Goal: Task Accomplishment & Management: Manage account settings

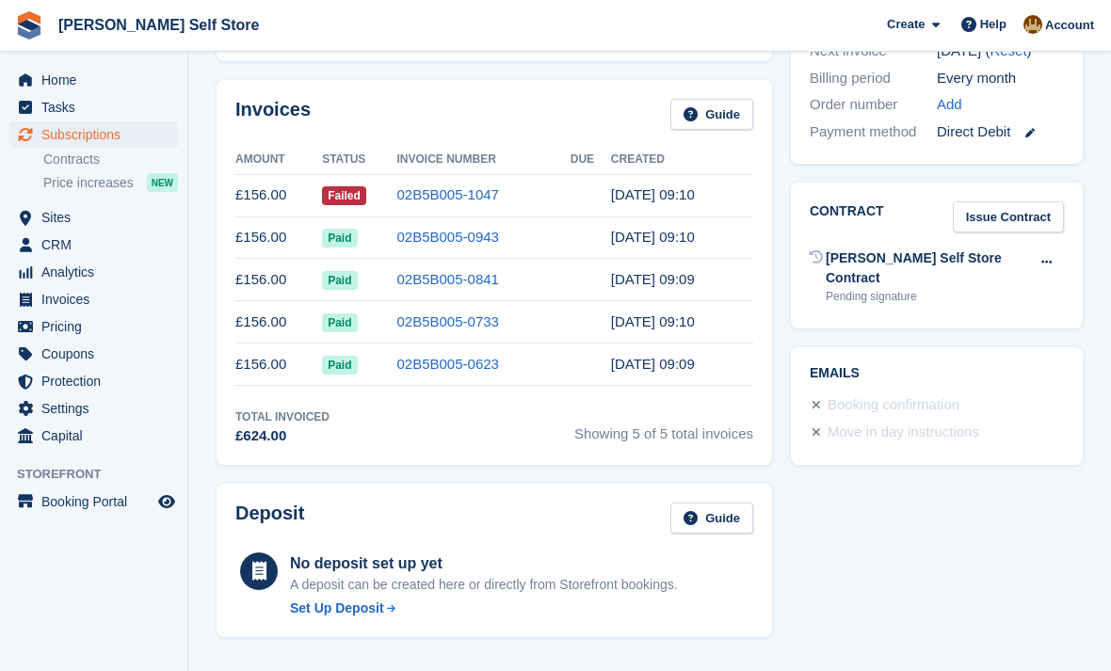
scroll to position [548, 0]
click at [60, 298] on span "Invoices" at bounding box center [97, 299] width 113 height 26
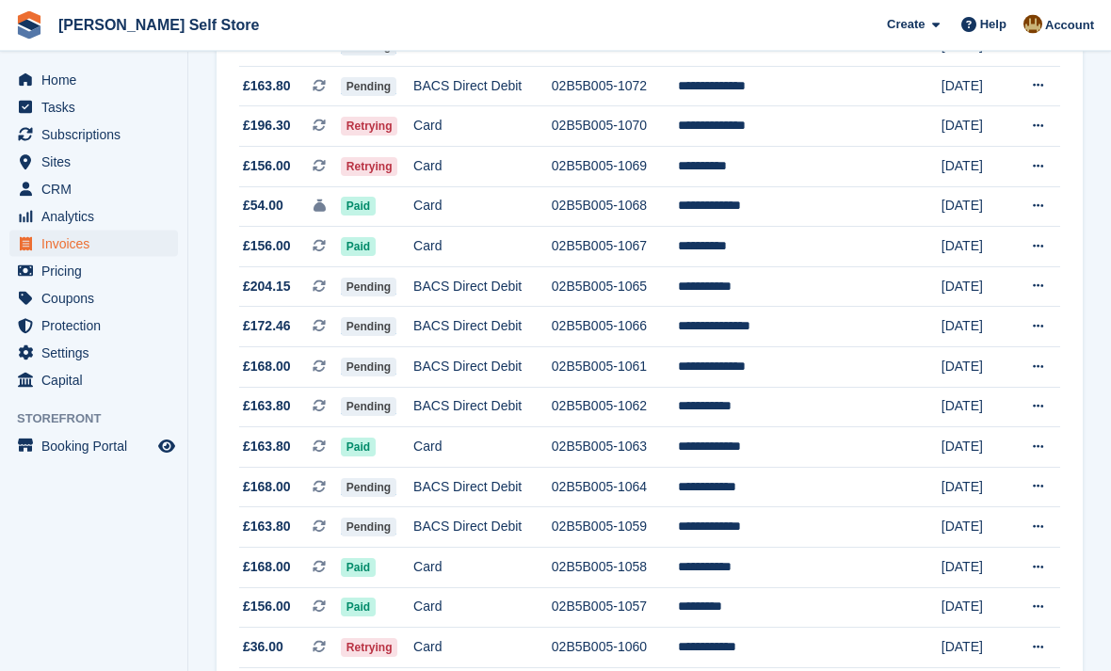
scroll to position [329, 0]
click at [637, 165] on td "02B5B005-1069" at bounding box center [615, 167] width 126 height 40
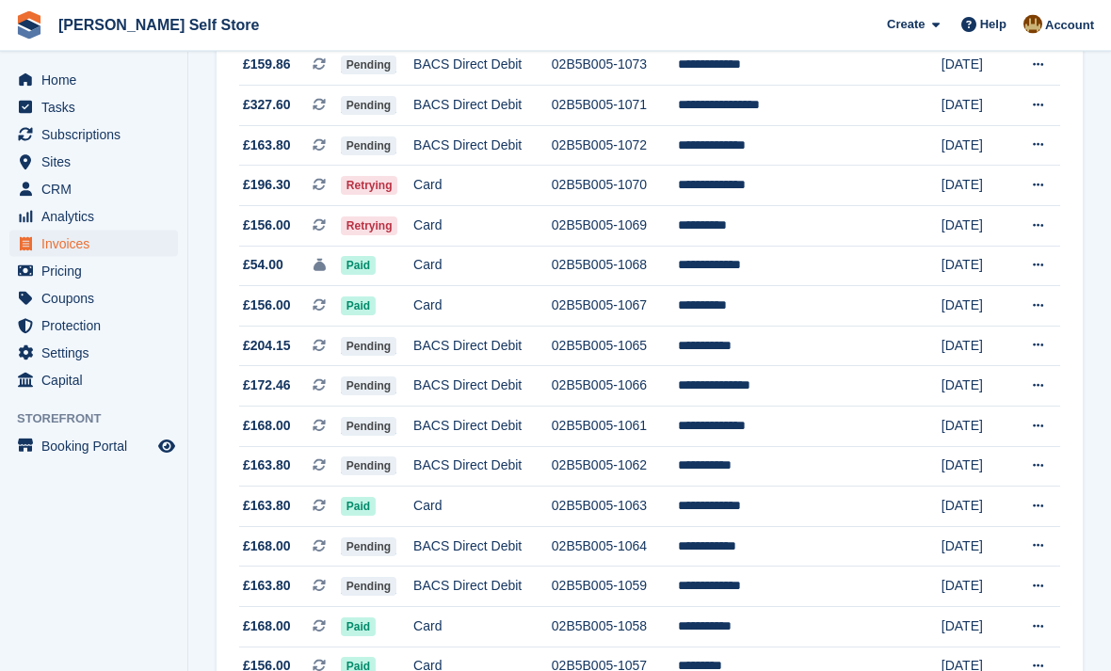
scroll to position [270, 0]
click at [596, 441] on td "02B5B005-1061" at bounding box center [615, 427] width 126 height 40
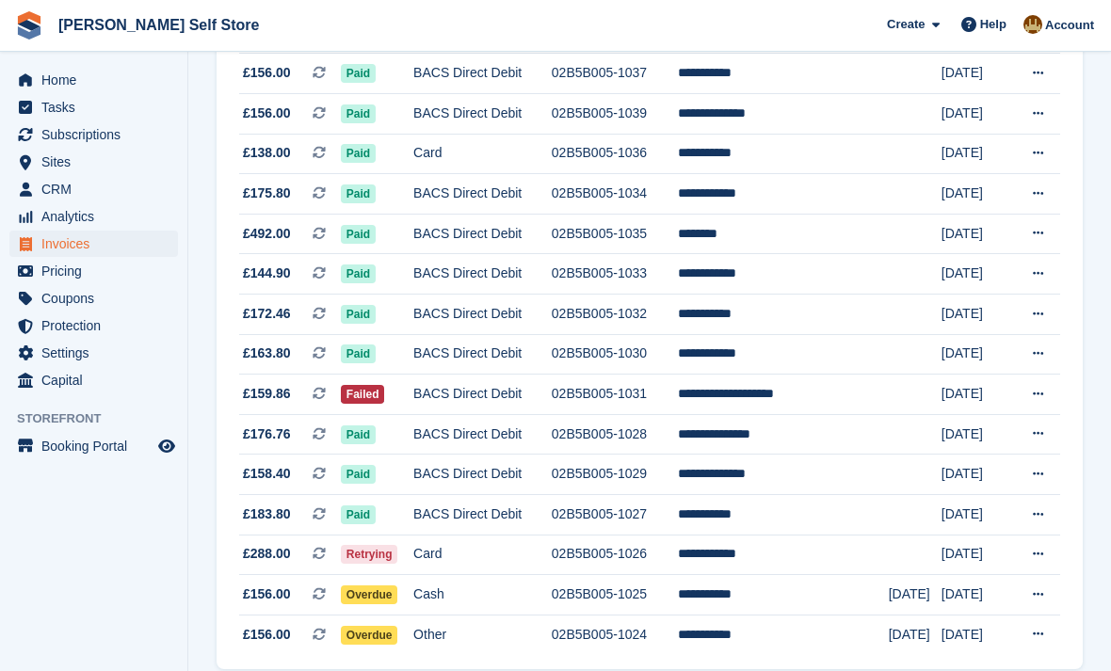
scroll to position [1682, 0]
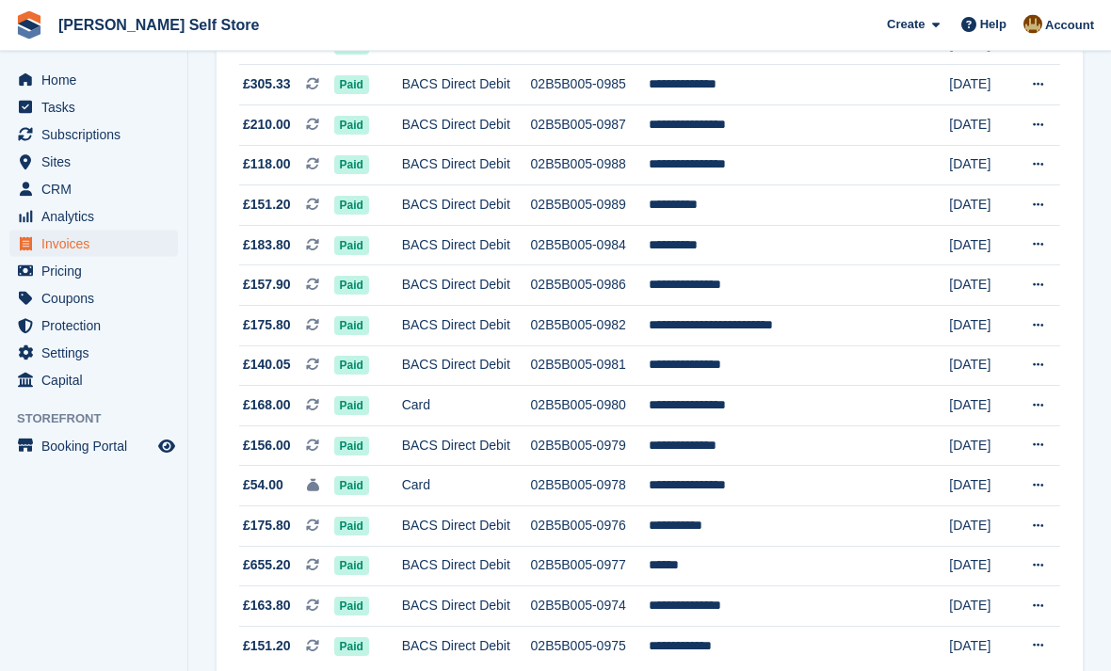
scroll to position [1654, 0]
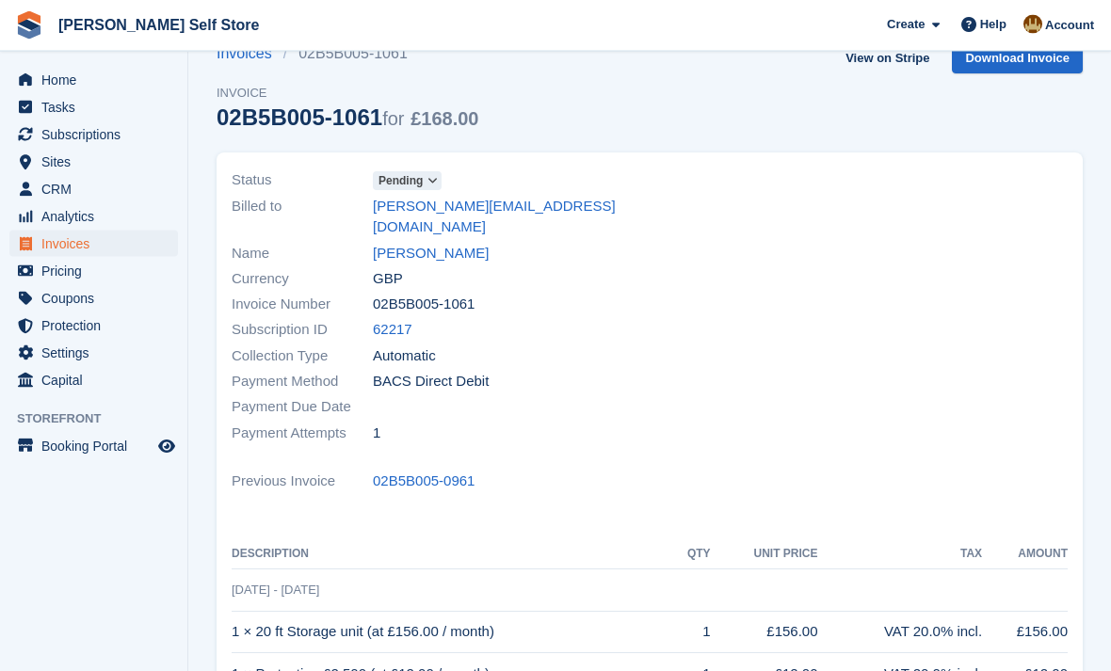
scroll to position [25, 0]
